Goal: Task Accomplishment & Management: Manage account settings

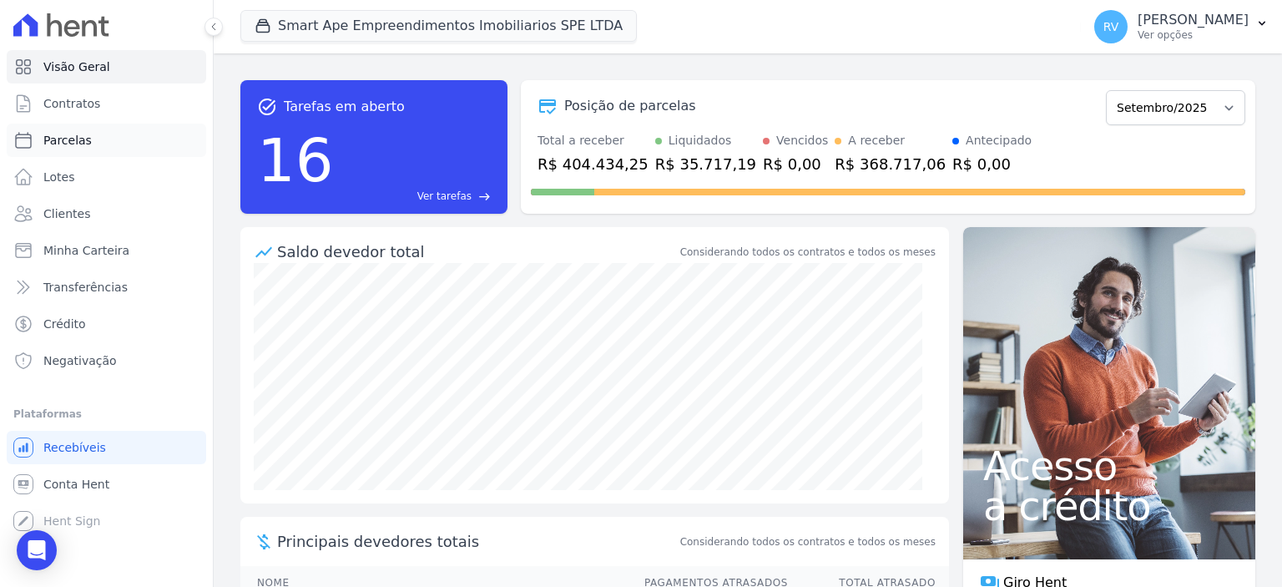
click at [106, 146] on link "Parcelas" at bounding box center [106, 139] width 199 height 33
select select
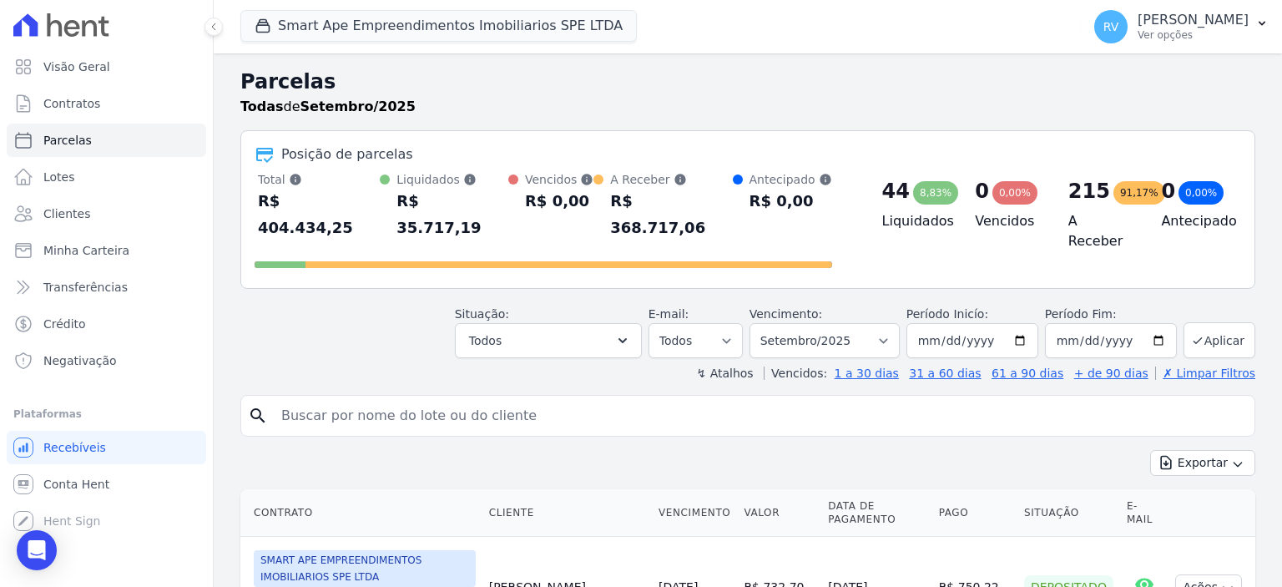
click at [476, 399] on input "search" at bounding box center [759, 415] width 976 height 33
paste input "[PERSON_NAME] DO [PERSON_NAME]"
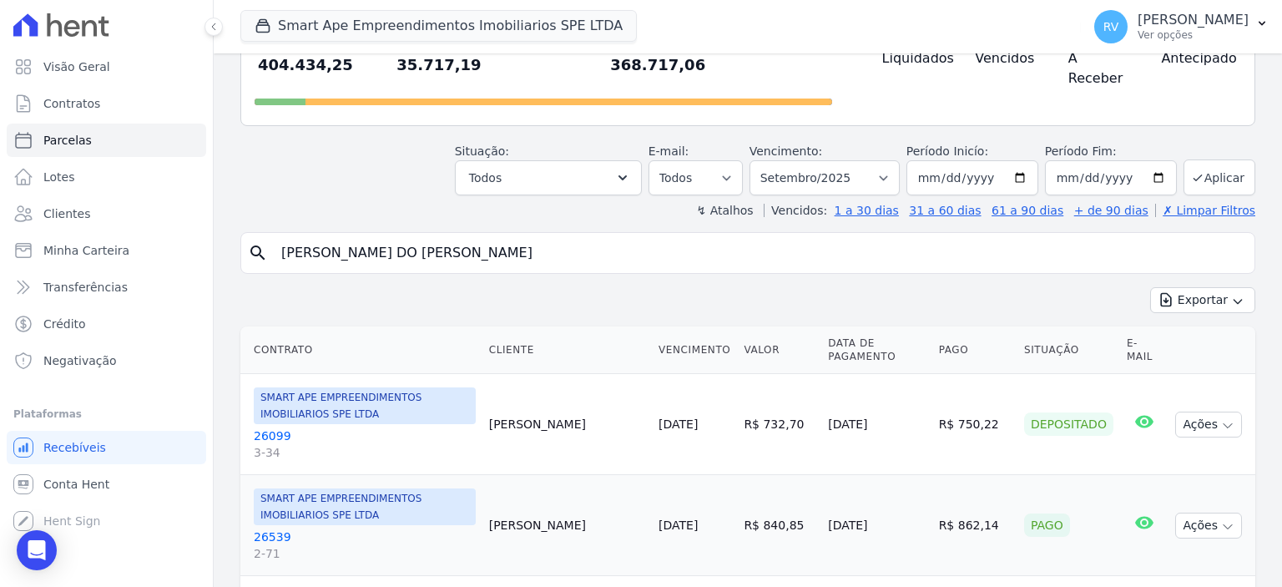
scroll to position [167, 0]
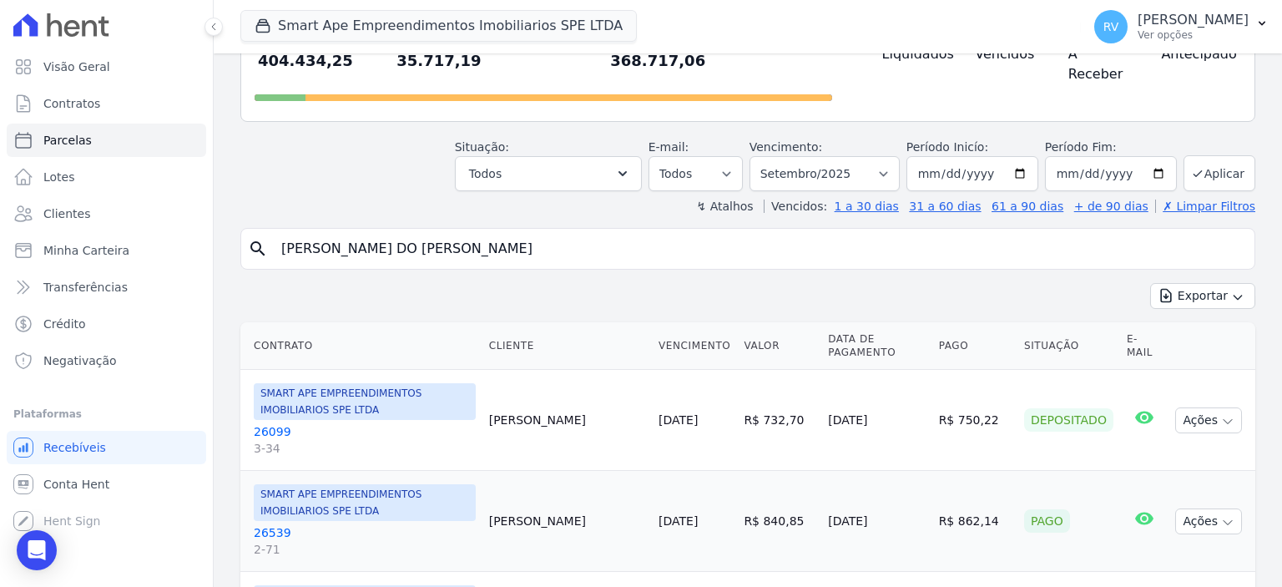
type input "[PERSON_NAME] DO [PERSON_NAME]"
select select
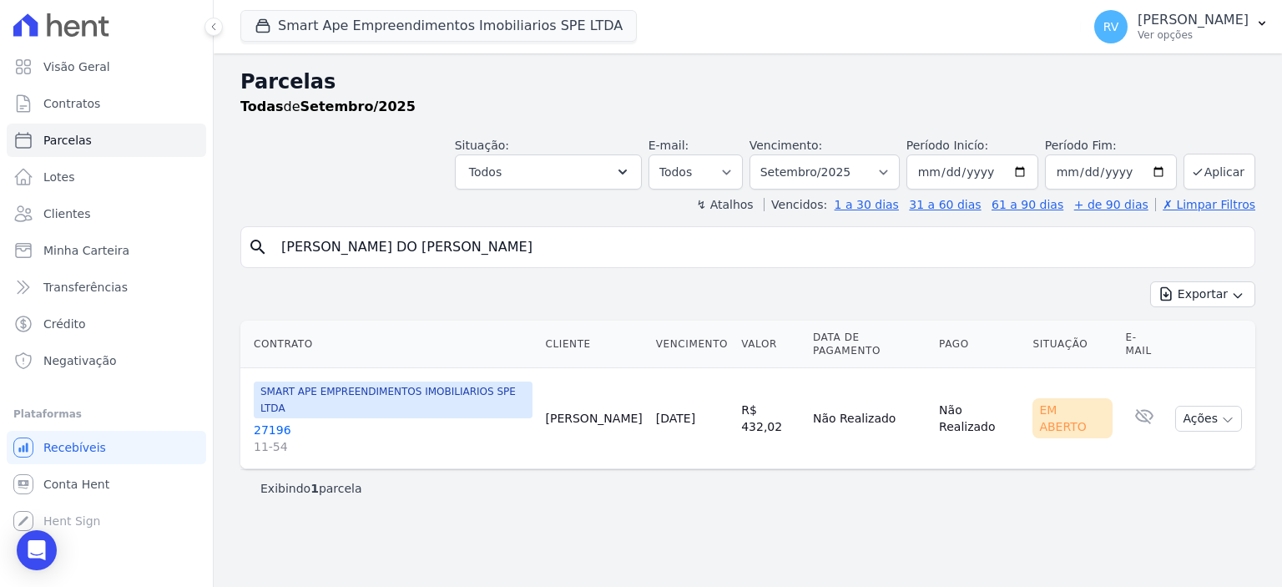
click at [274, 421] on link "27196 11-54" at bounding box center [393, 437] width 279 height 33
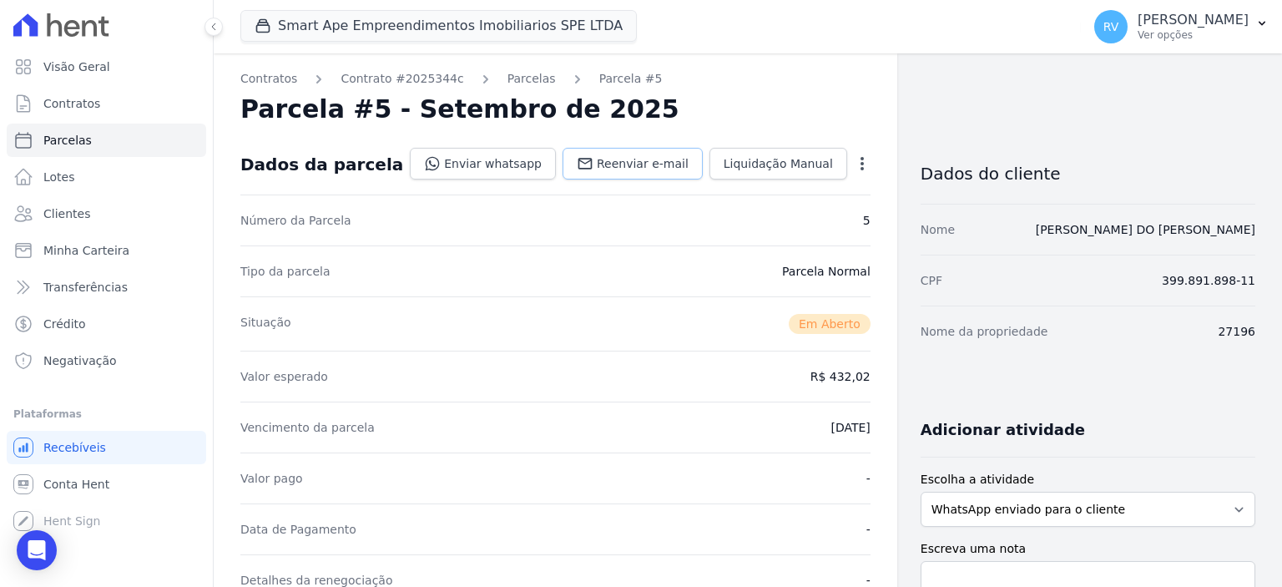
click at [652, 163] on span "Reenviar e-mail" at bounding box center [643, 163] width 92 height 17
